Goal: Transaction & Acquisition: Register for event/course

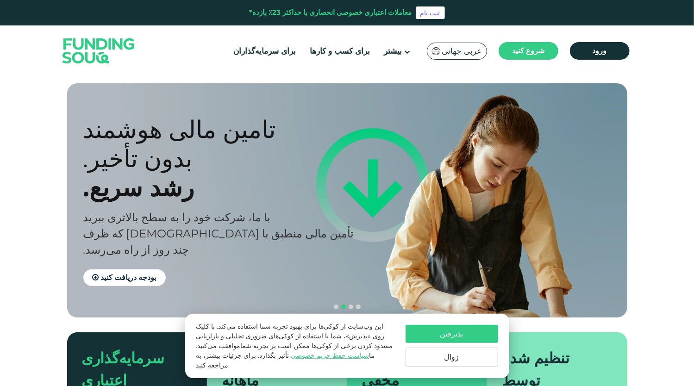
click at [0, 205] on section "رفاه مطابق با اصل. انطباق با [DEMOGRAPHIC_DATA] سرمایه‌گذاری منطبق با [DEMOGRAP…" at bounding box center [347, 269] width 694 height 373
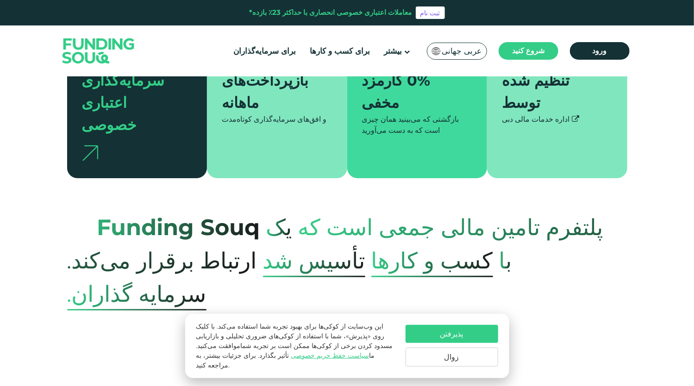
drag, startPoint x: 449, startPoint y: 366, endPoint x: 440, endPoint y: 366, distance: 8.8
click at [449, 366] on button "زوال" at bounding box center [451, 357] width 93 height 19
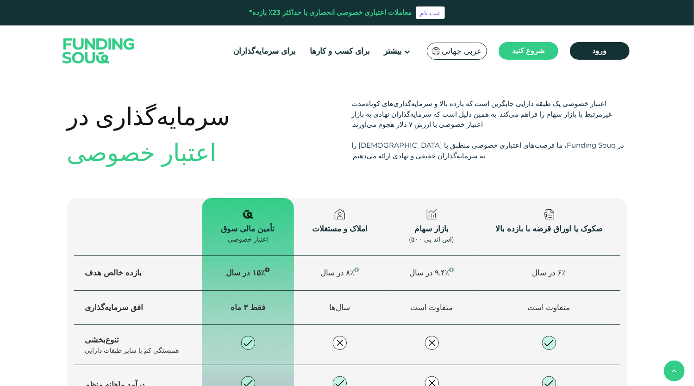
scroll to position [1296, 0]
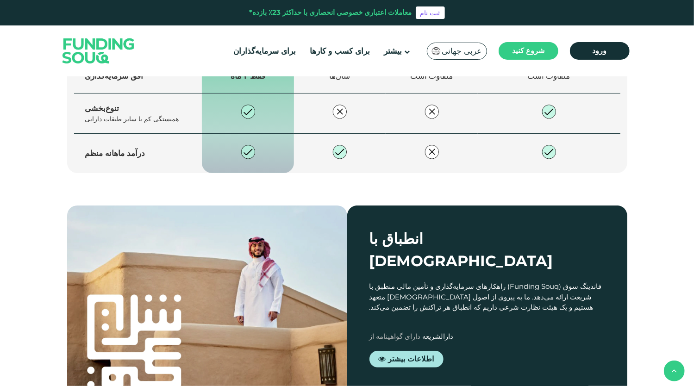
type tc-range-slider "4"
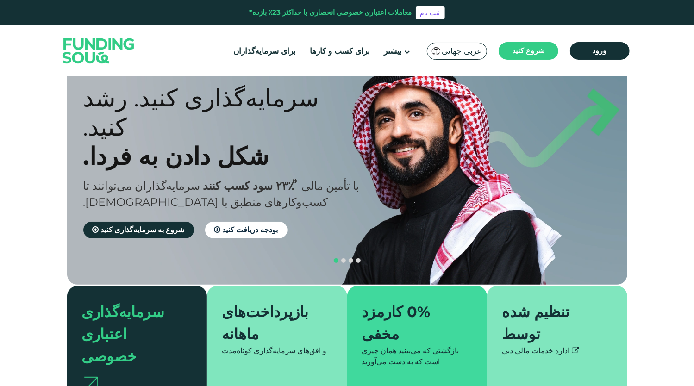
scroll to position [0, 0]
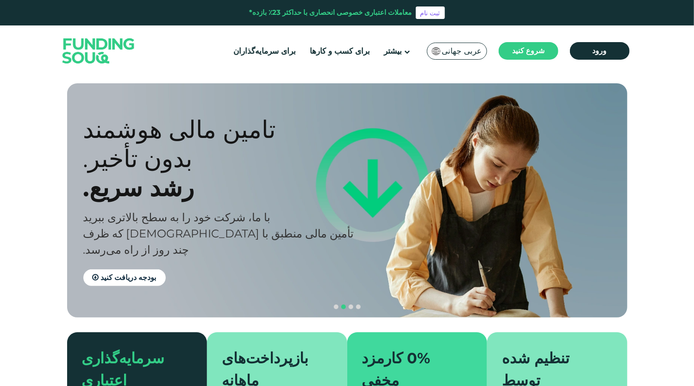
drag, startPoint x: 366, startPoint y: 170, endPoint x: 392, endPoint y: 170, distance: 25.9
click at [193, 170] on font "بدون تأخیر." at bounding box center [137, 158] width 109 height 29
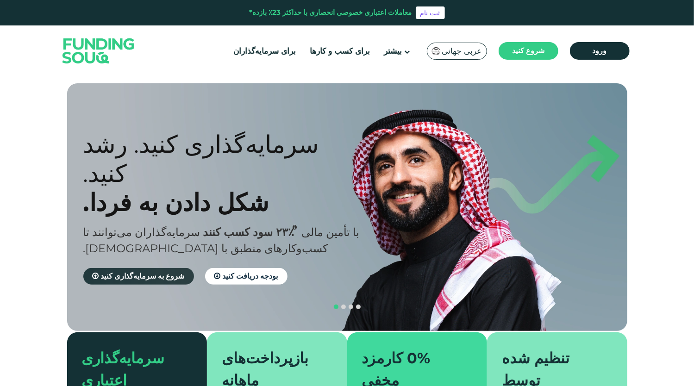
click at [151, 272] on font "شروع به سرمایه‌گذاری کنید" at bounding box center [143, 276] width 84 height 9
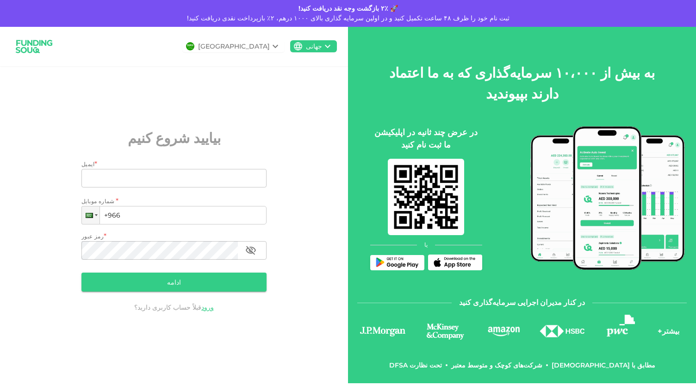
click at [318, 252] on div "عربستان سعودی جهانی بیایید شروع کنیم ایمیل * ایمیل ایمیل شماره موبایل * تلفن +9…" at bounding box center [174, 205] width 348 height 356
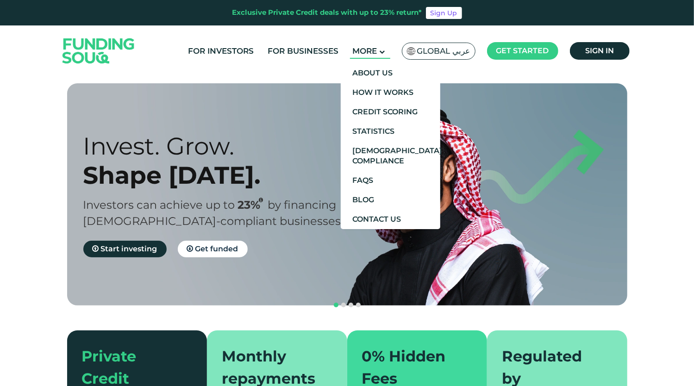
click at [382, 53] on icon at bounding box center [382, 52] width 6 height 6
click at [380, 68] on link "About Us" at bounding box center [391, 72] width 100 height 19
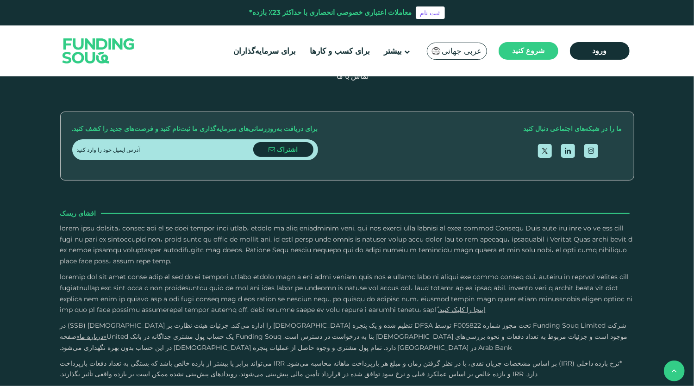
scroll to position [1528, 0]
